Goal: Task Accomplishment & Management: Use online tool/utility

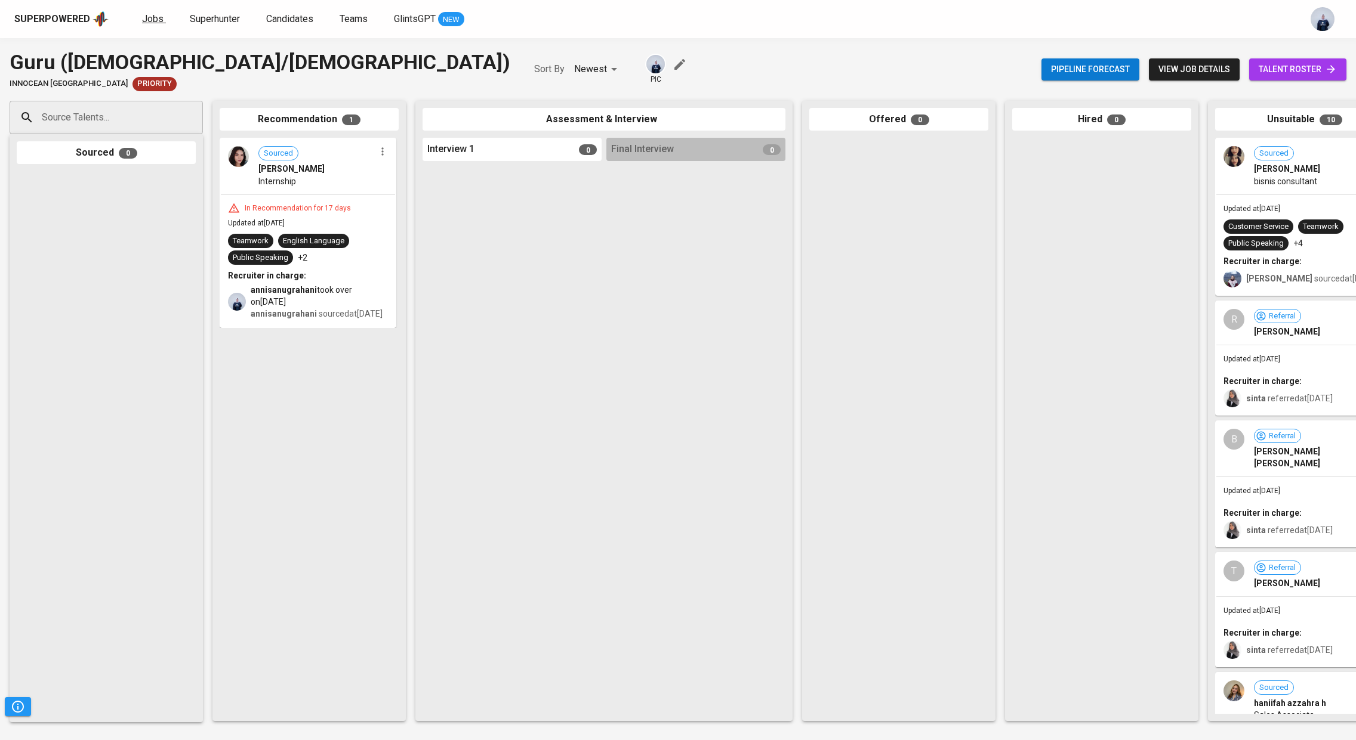
click at [154, 20] on span "Jobs" at bounding box center [152, 18] width 21 height 11
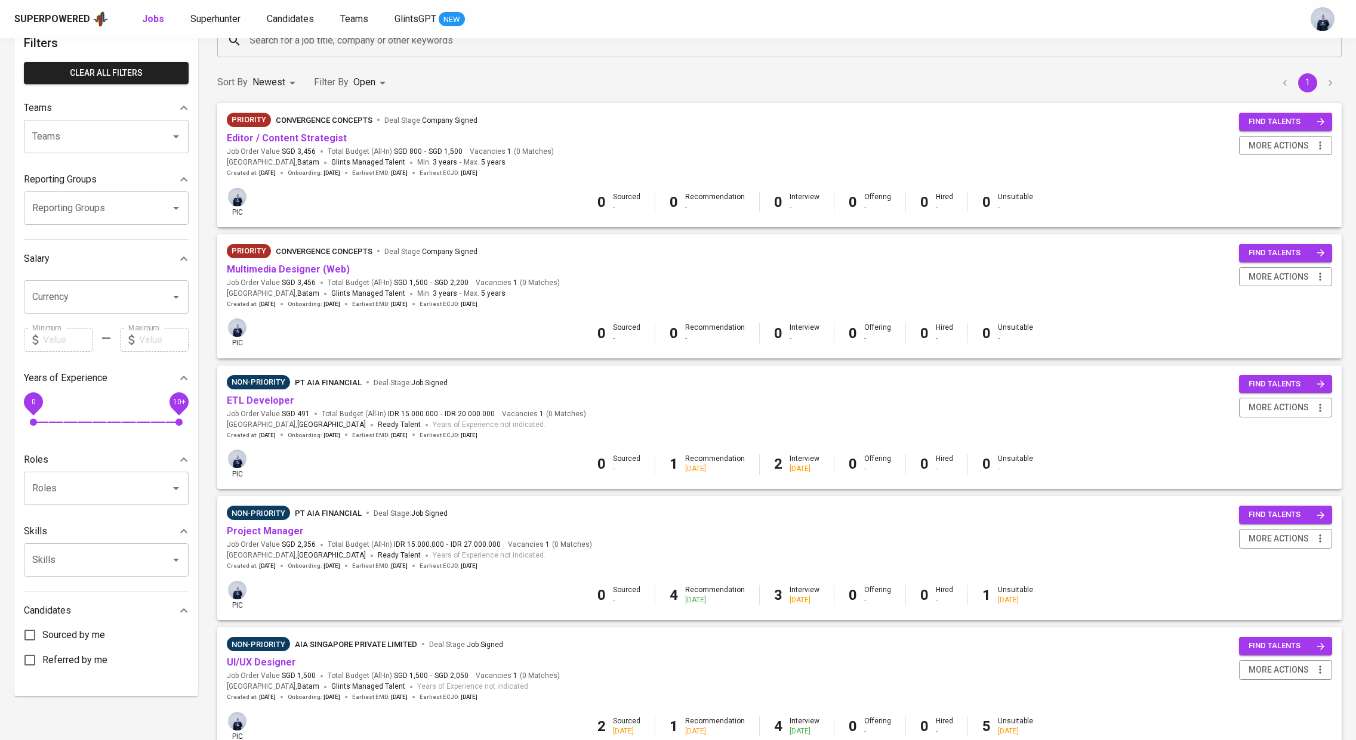
scroll to position [73, 0]
click at [273, 403] on link "ETL Developer" at bounding box center [260, 399] width 67 height 11
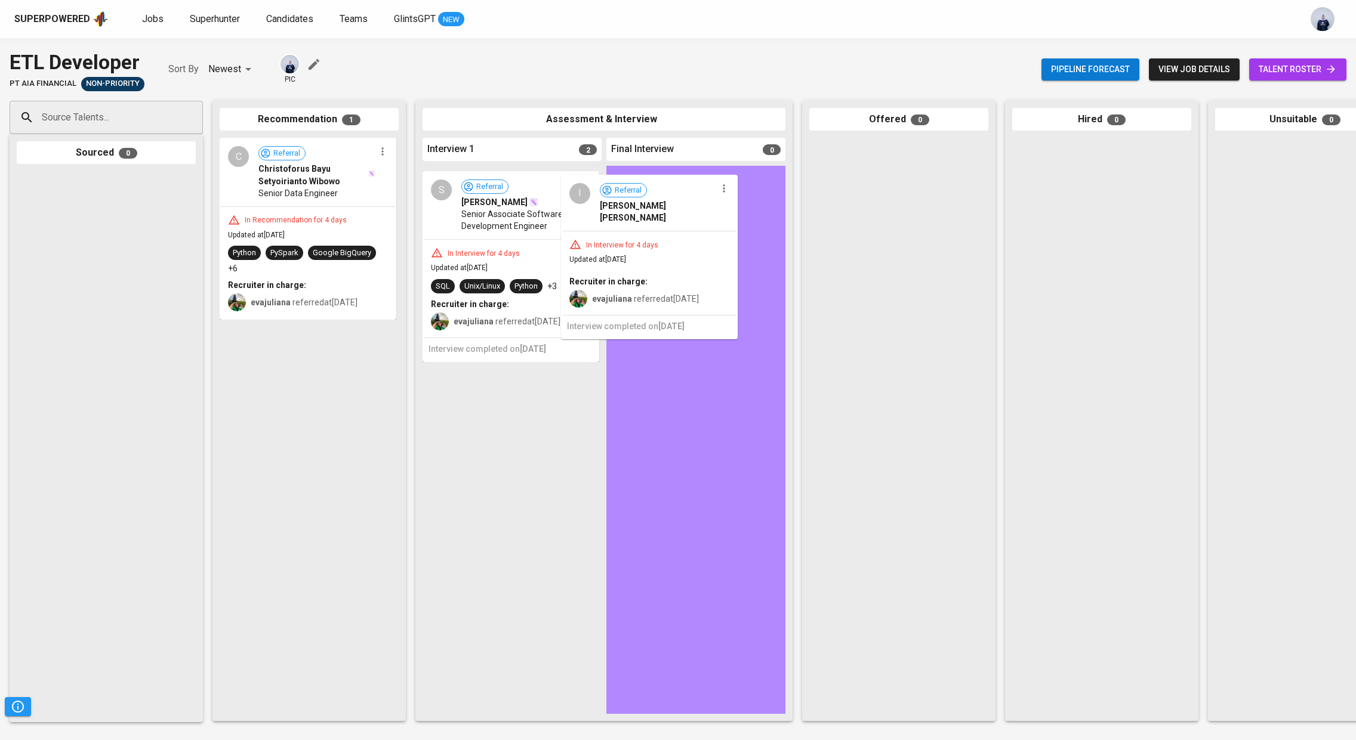
drag, startPoint x: 484, startPoint y: 223, endPoint x: 635, endPoint y: 227, distance: 150.4
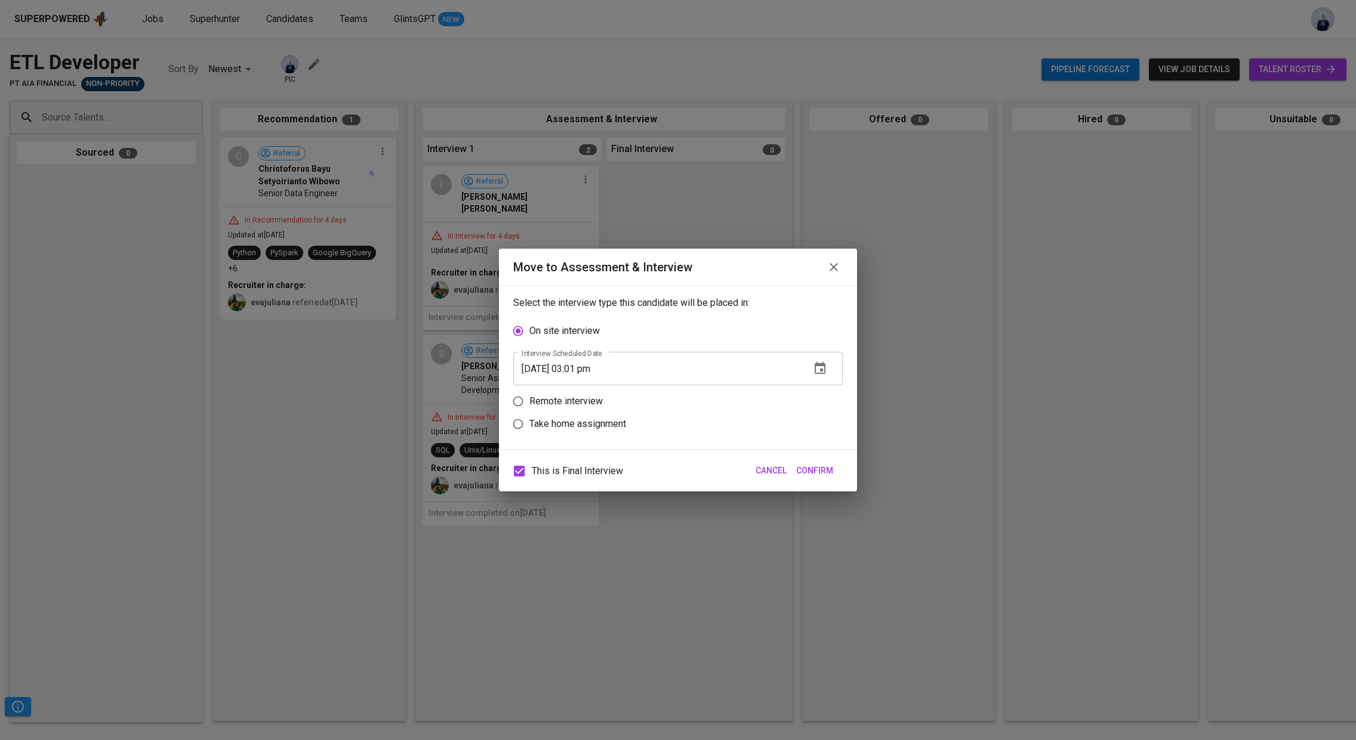
click at [588, 402] on p "Remote interview" at bounding box center [565, 401] width 73 height 14
click at [529, 402] on input "Remote interview" at bounding box center [518, 401] width 23 height 23
radio input "true"
click at [821, 387] on icon "button" at bounding box center [819, 391] width 11 height 12
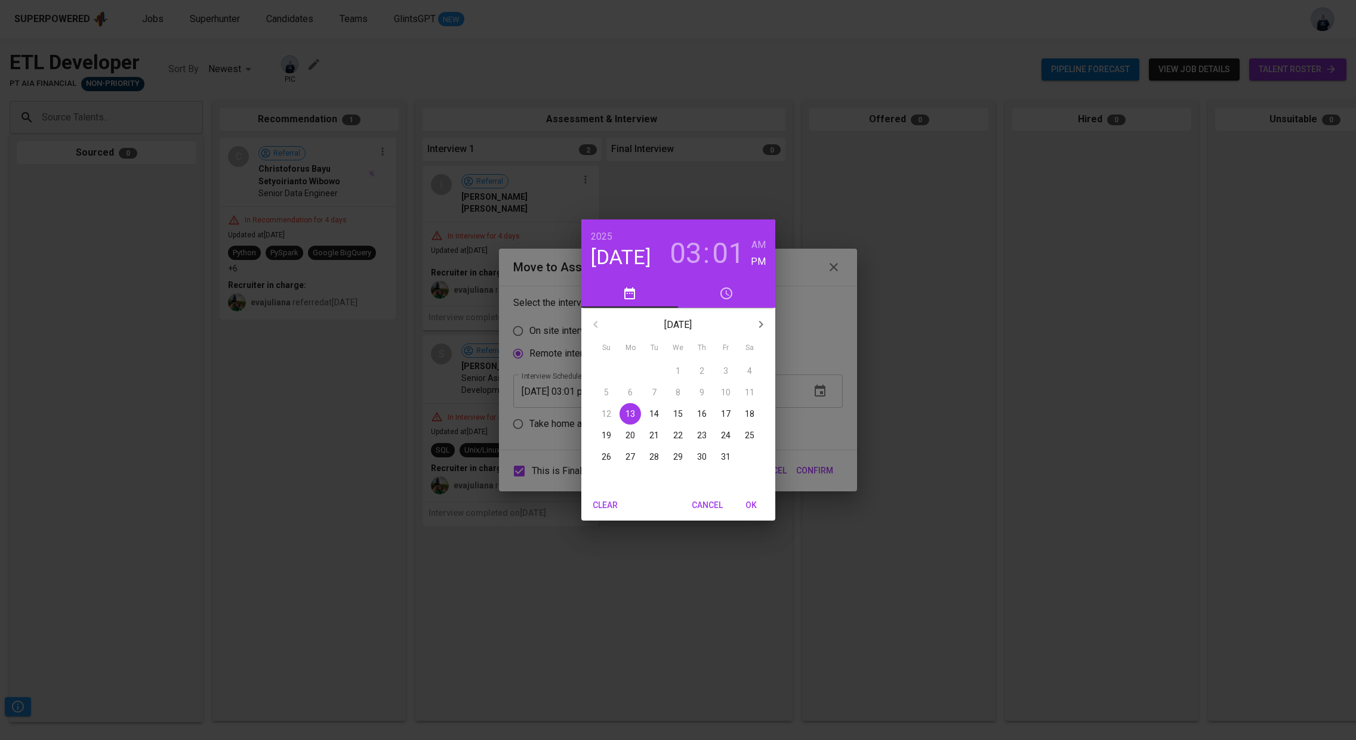
click at [654, 413] on p "14" at bounding box center [654, 414] width 10 height 12
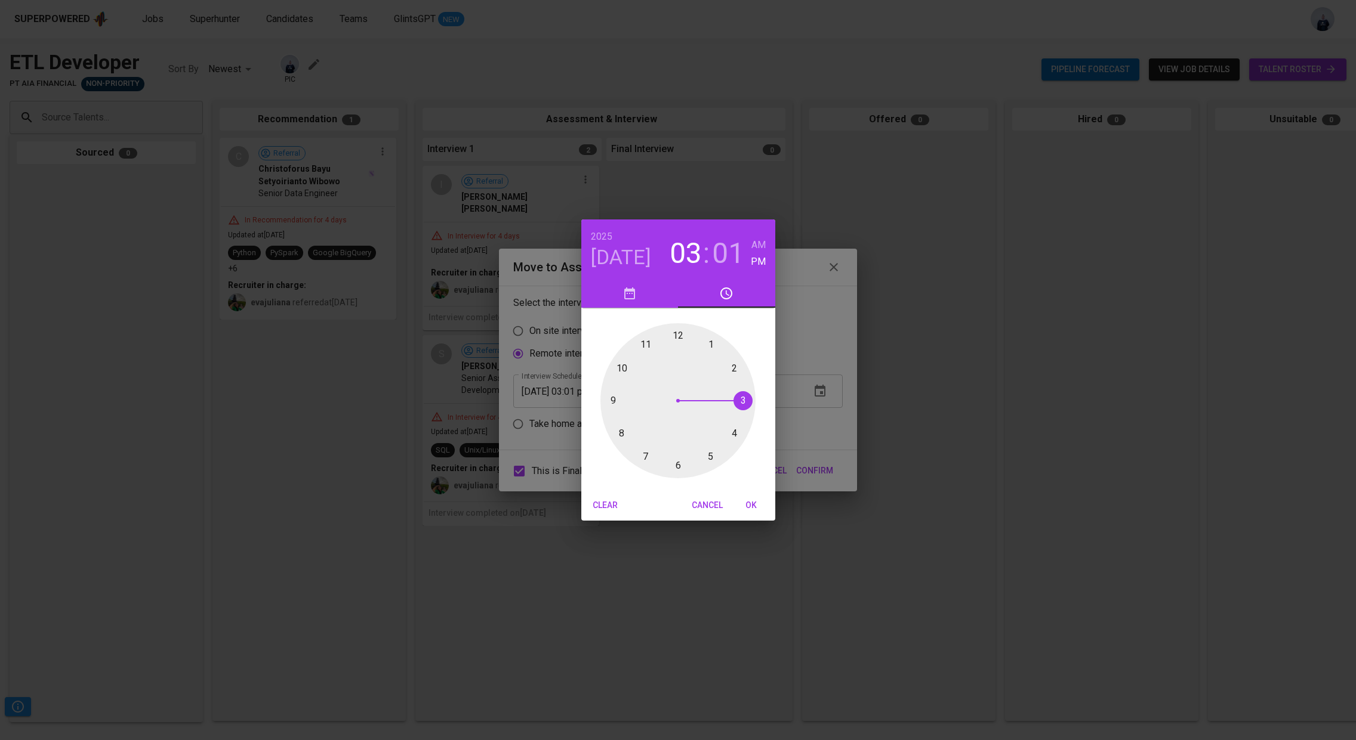
click at [677, 339] on div at bounding box center [677, 400] width 155 height 155
click at [677, 337] on div at bounding box center [677, 400] width 155 height 155
type input "[DATE] 12:00 pm"
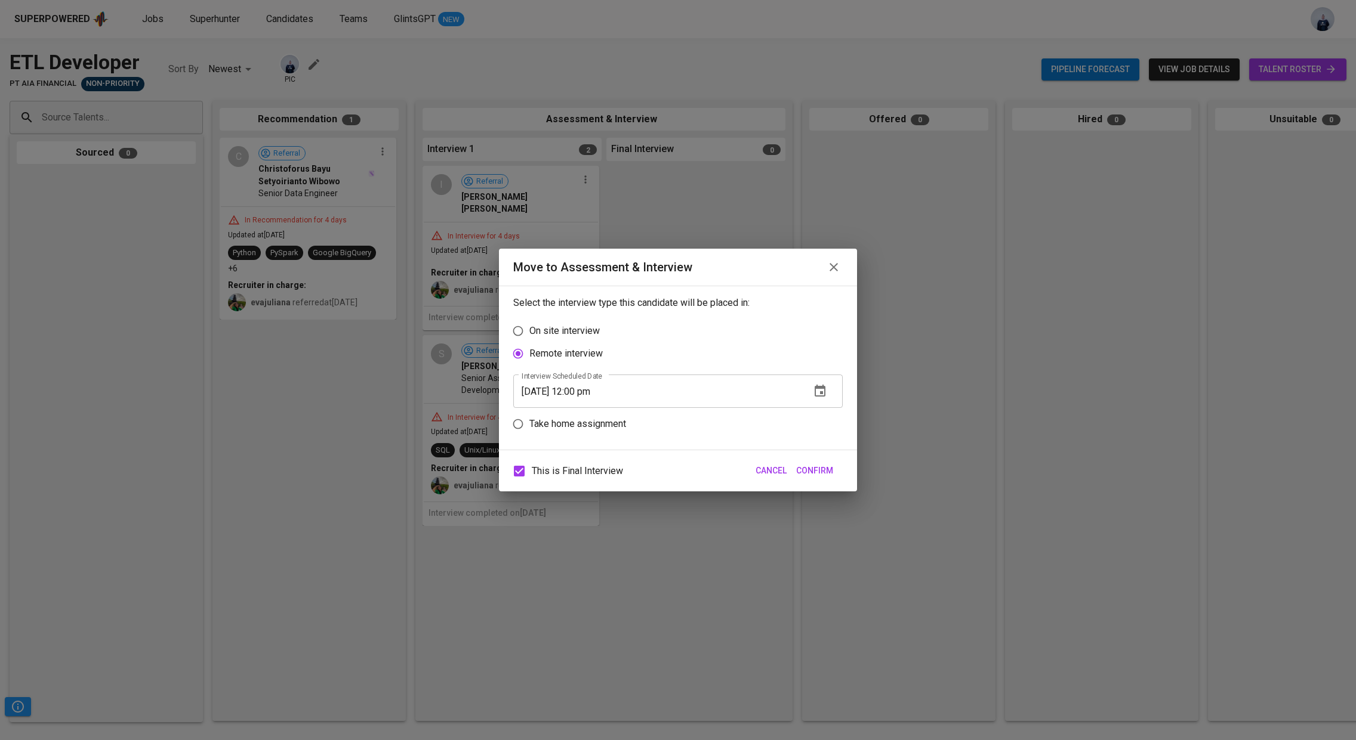
click at [835, 476] on button "Confirm" at bounding box center [814, 471] width 47 height 22
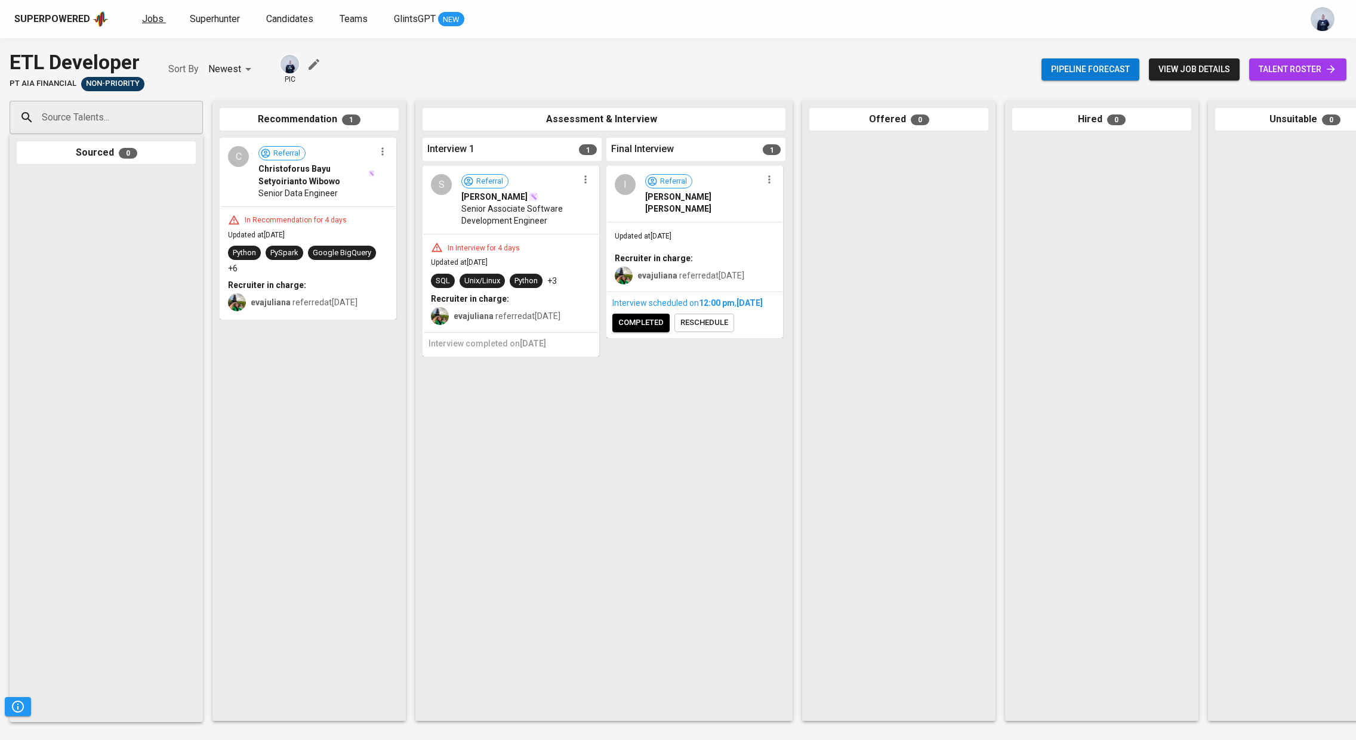
click at [144, 26] on link "Jobs" at bounding box center [154, 19] width 24 height 15
